Goal: Transaction & Acquisition: Purchase product/service

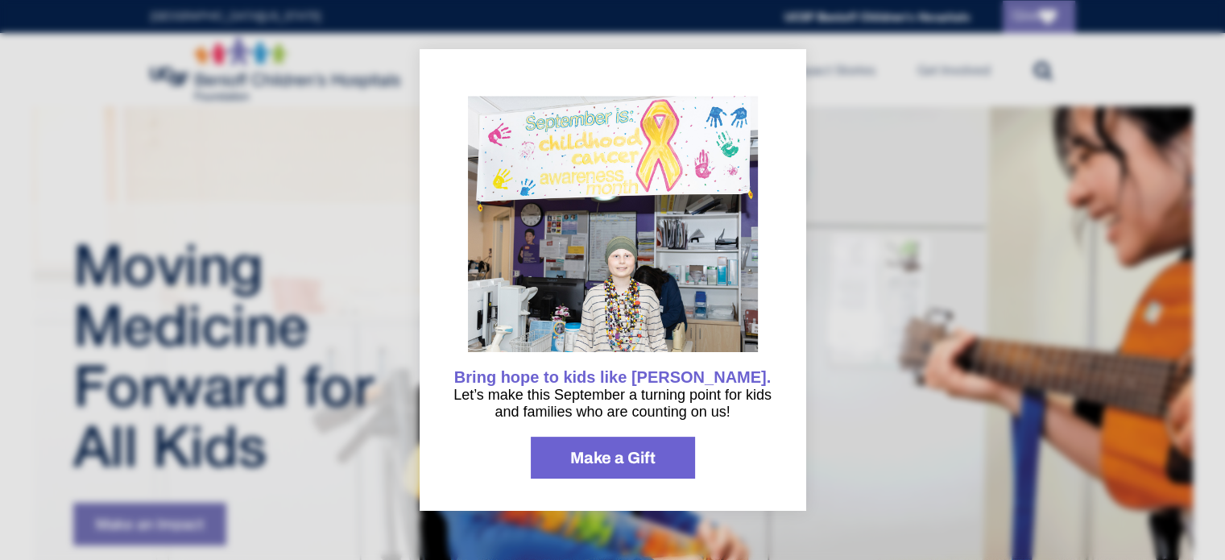
click at [828, 308] on div at bounding box center [612, 280] width 1225 height 560
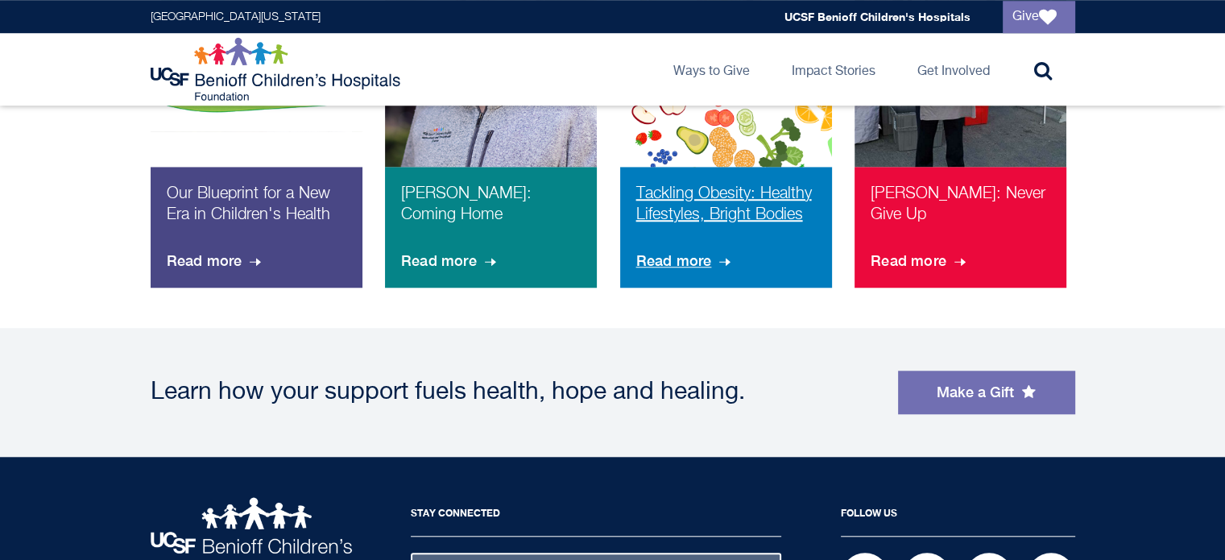
scroll to position [1319, 0]
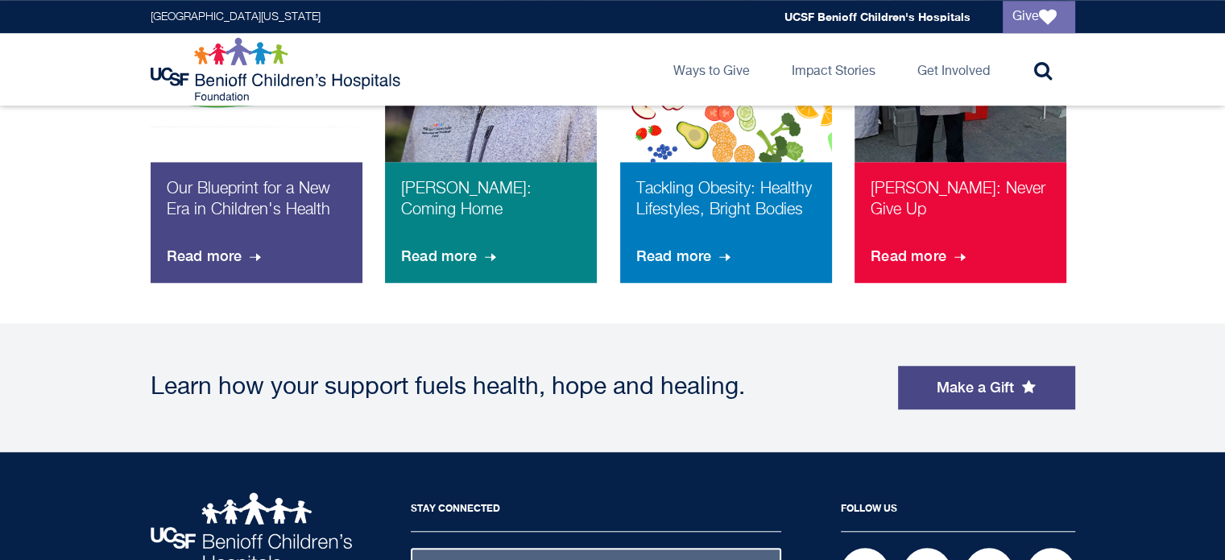
click at [973, 378] on link "Make a Gift" at bounding box center [986, 387] width 177 height 43
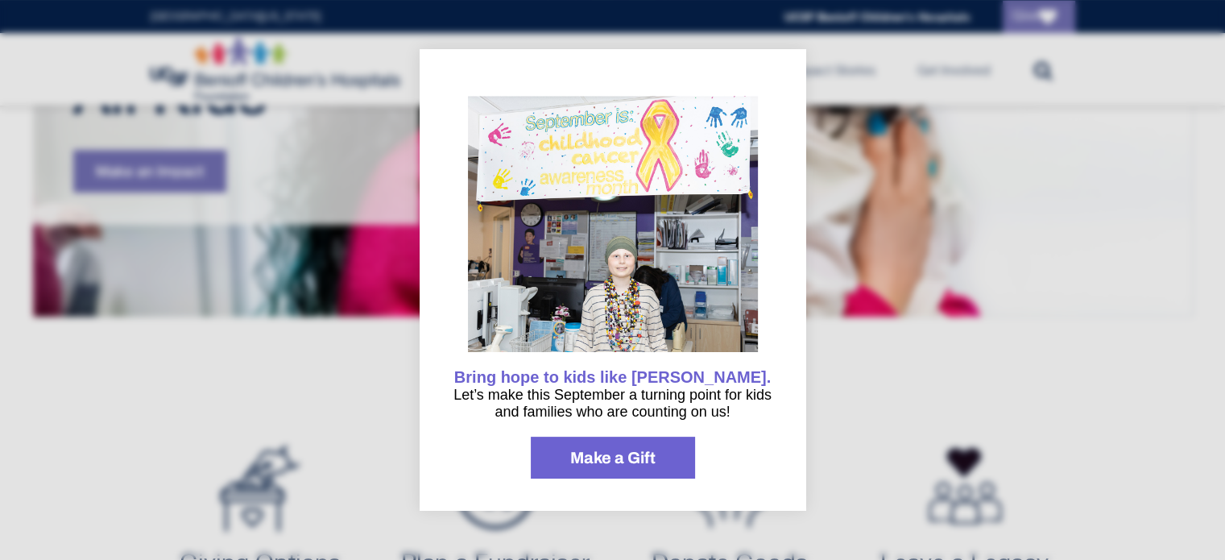
scroll to position [272, 0]
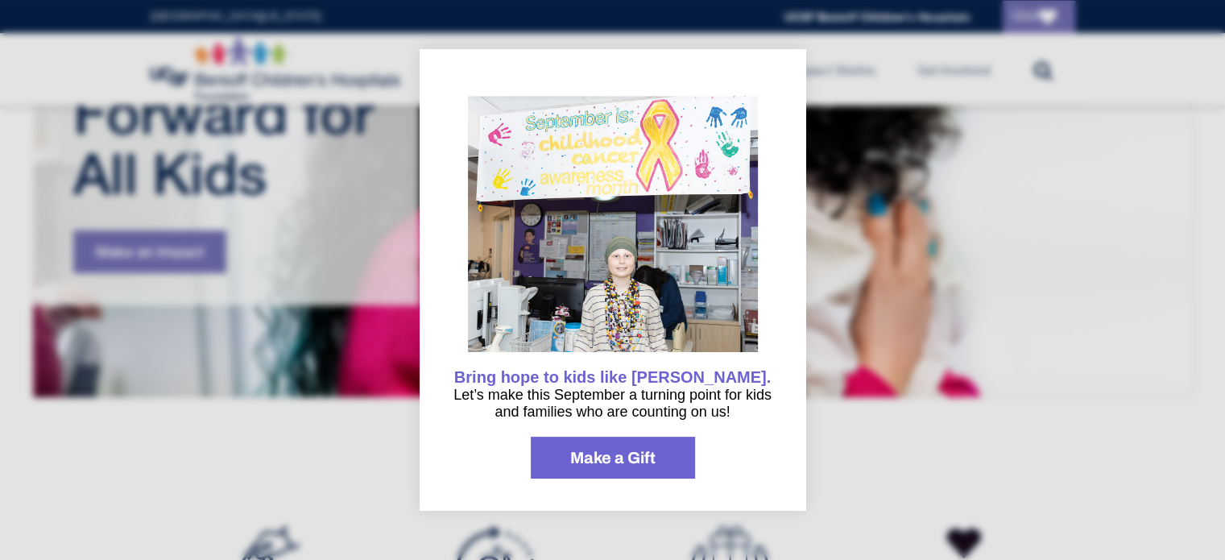
click at [927, 250] on div at bounding box center [612, 280] width 1225 height 560
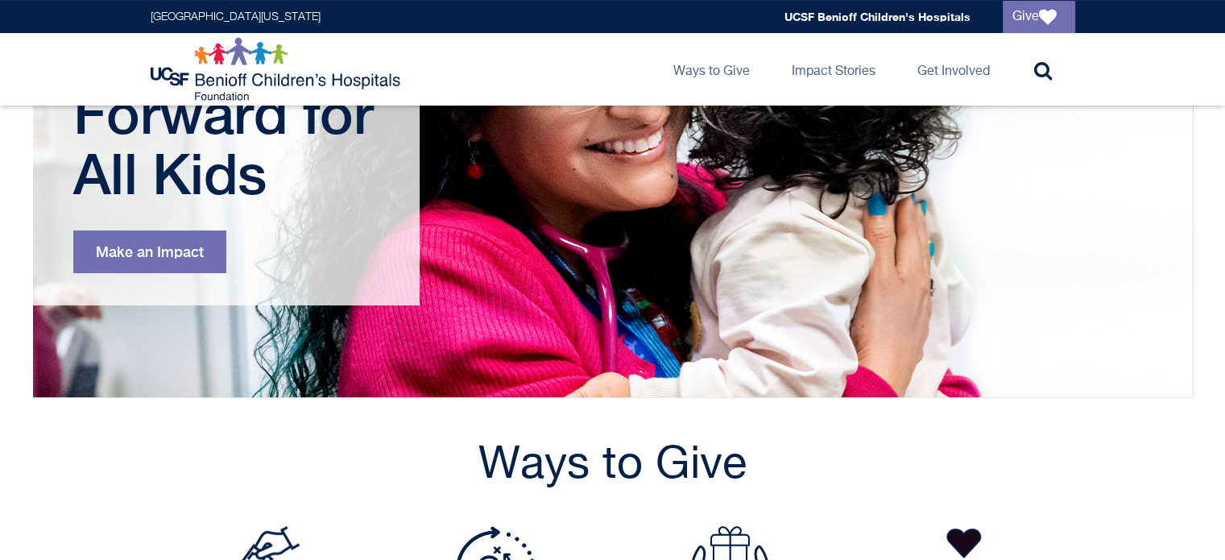
scroll to position [0, 0]
